Goal: Task Accomplishment & Management: Use online tool/utility

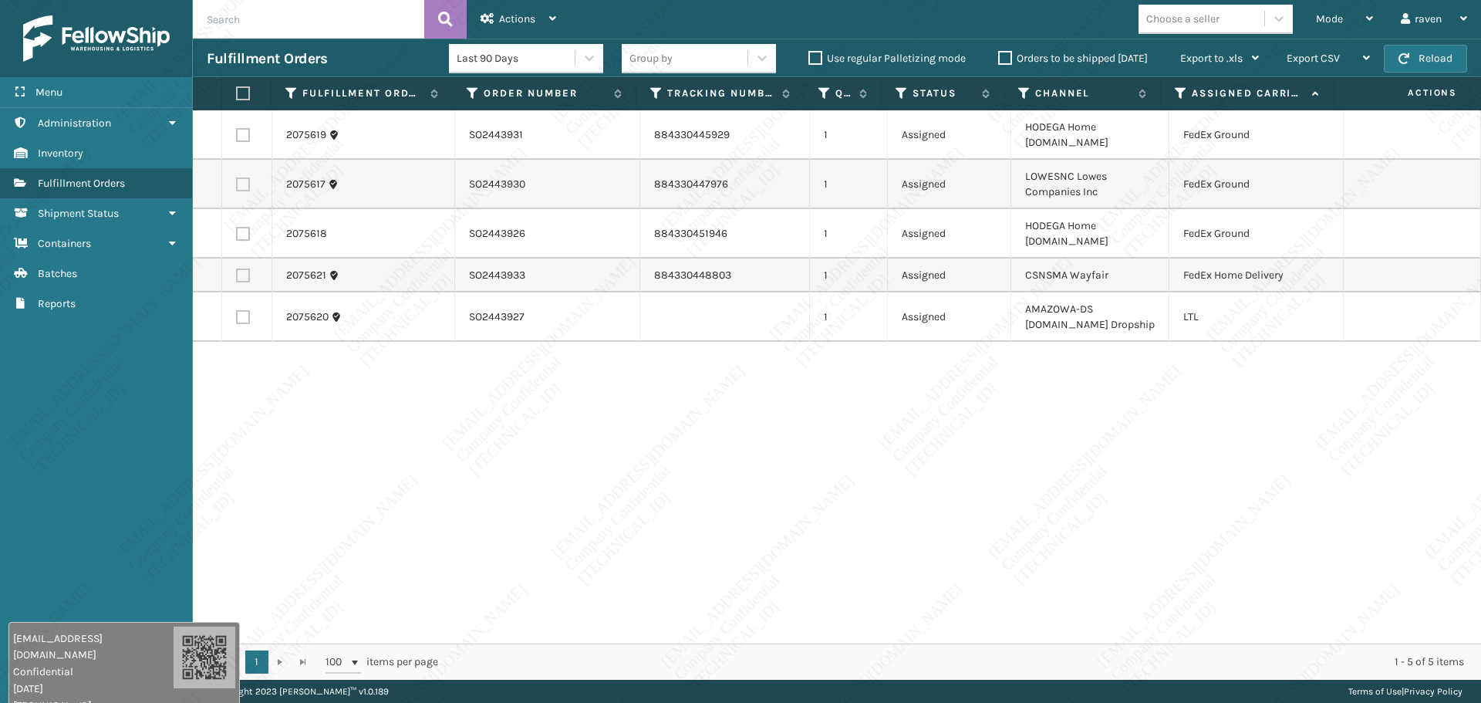
click at [1065, 485] on div "2075619 SO2443931 884330445929 1 Assigned HODEGA Home [DOMAIN_NAME] FedEx Groun…" at bounding box center [837, 376] width 1288 height 533
click at [1048, 488] on div "2075619 SO2443931 884330445929 1 Assigned HODEGA Home [DOMAIN_NAME] FedEx Groun…" at bounding box center [837, 376] width 1288 height 533
click at [1028, 542] on div "2075619 SO2443931 884330445929 1 Assigned HODEGA Home [DOMAIN_NAME] FedEx Groun…" at bounding box center [837, 376] width 1288 height 533
click at [1069, 623] on div "2075619 SO2443931 884330445929 1 Assigned HODEGA Home [DOMAIN_NAME] FedEx Groun…" at bounding box center [837, 376] width 1288 height 533
click at [1070, 498] on div "2075619 SO2443931 884330445929 1 Assigned HODEGA Home [DOMAIN_NAME] FedEx Groun…" at bounding box center [837, 376] width 1288 height 533
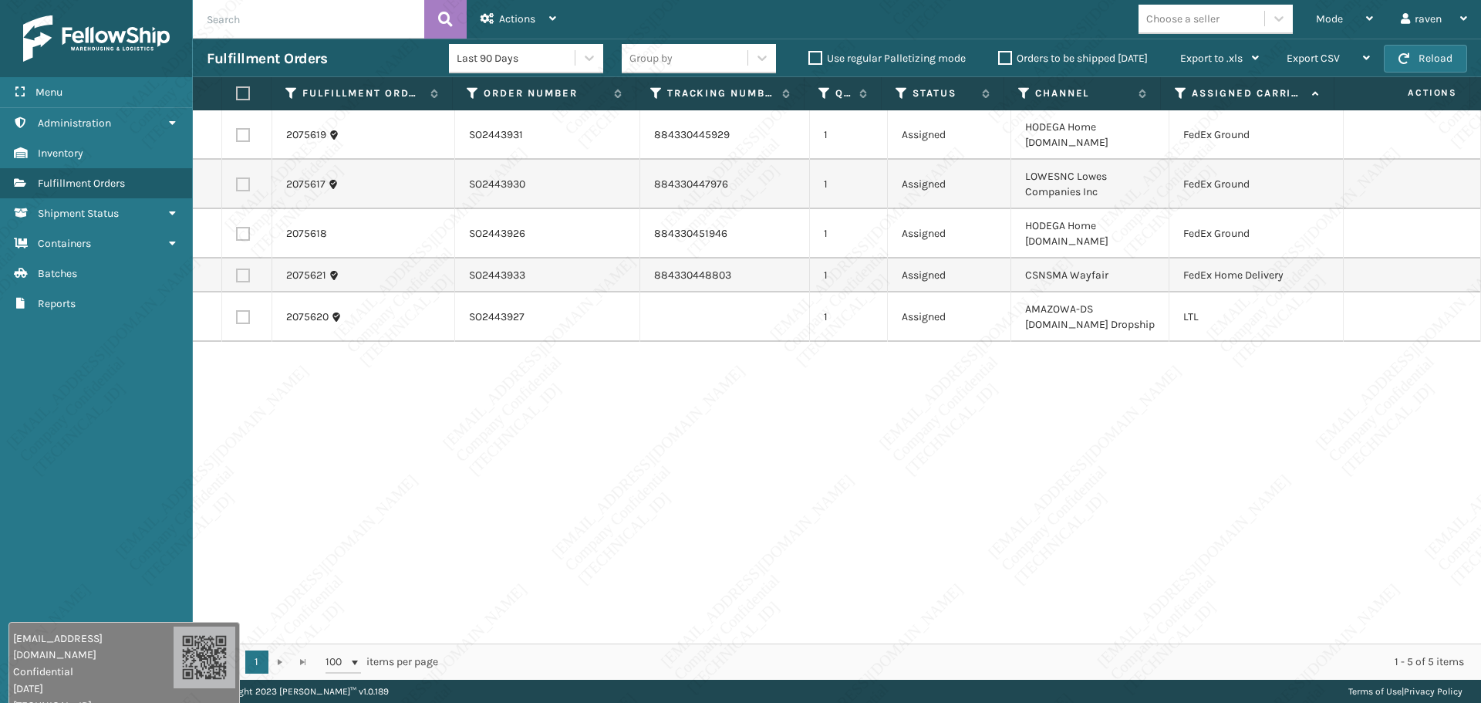
click at [986, 505] on div "2075619 SO2443931 884330445929 1 Assigned HODEGA Home [DOMAIN_NAME] FedEx Groun…" at bounding box center [837, 376] width 1288 height 533
drag, startPoint x: 110, startPoint y: 414, endPoint x: 531, endPoint y: 234, distance: 458.3
click at [115, 414] on div "Menu Batches Administration Batches Inventory Batches Fulfillment Orders Batche…" at bounding box center [96, 351] width 193 height 703
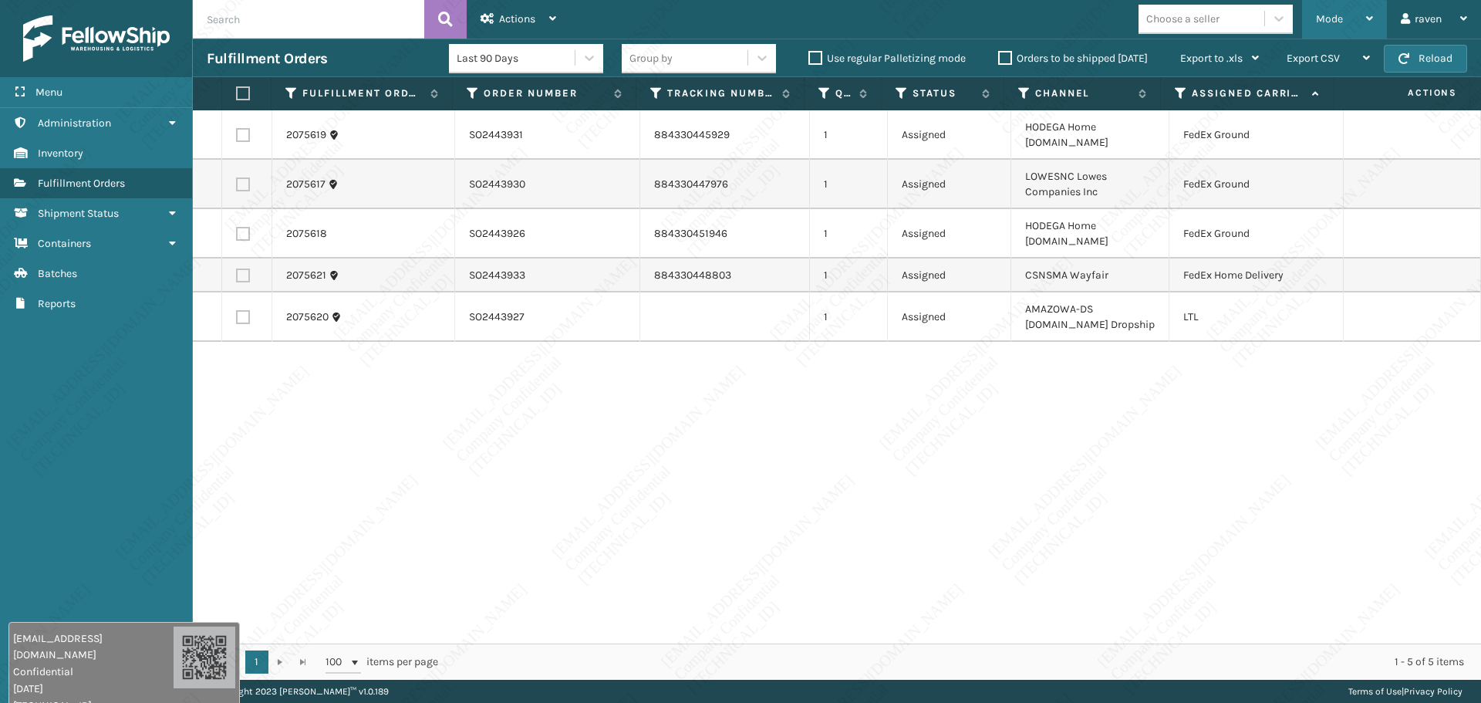
click at [1336, 22] on span "Mode" at bounding box center [1329, 18] width 27 height 13
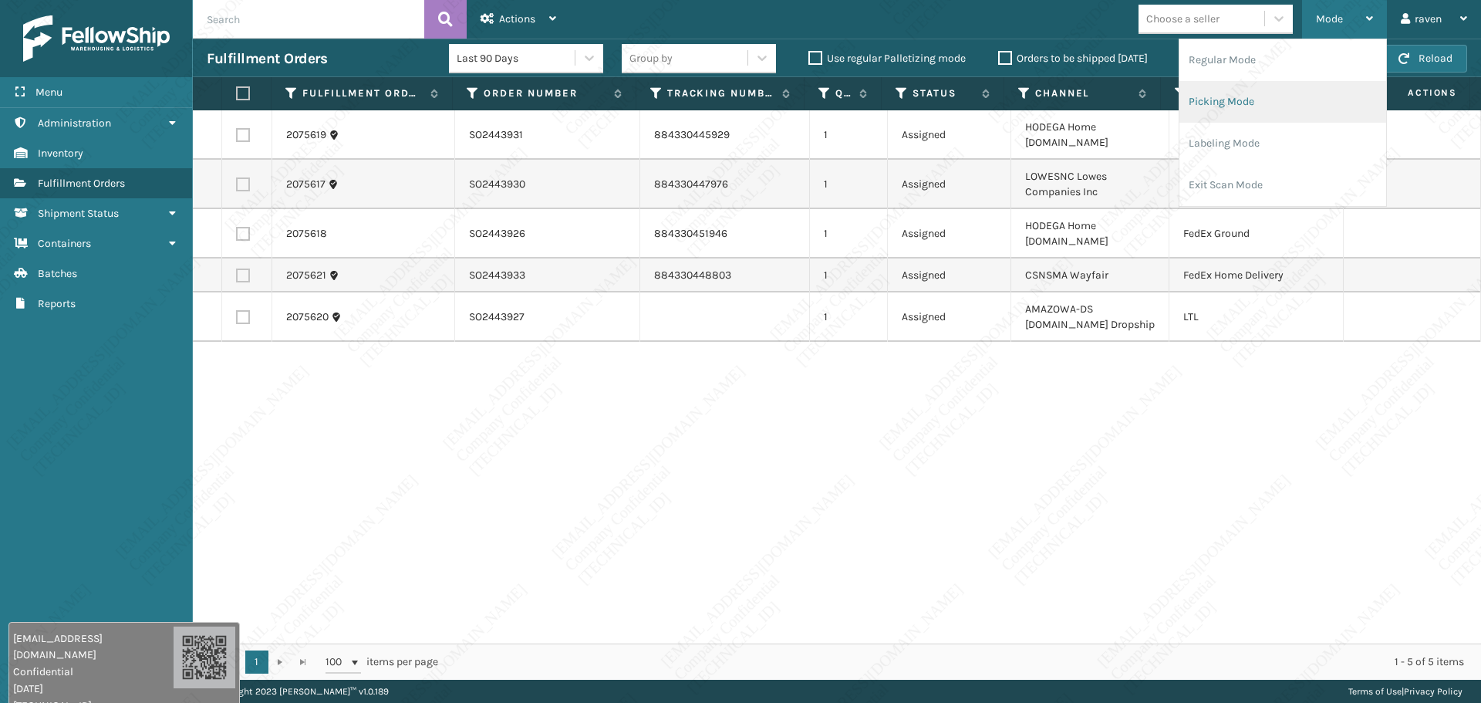
click at [1269, 96] on li "Picking Mode" at bounding box center [1283, 102] width 207 height 42
